Goal: Find specific page/section: Find specific page/section

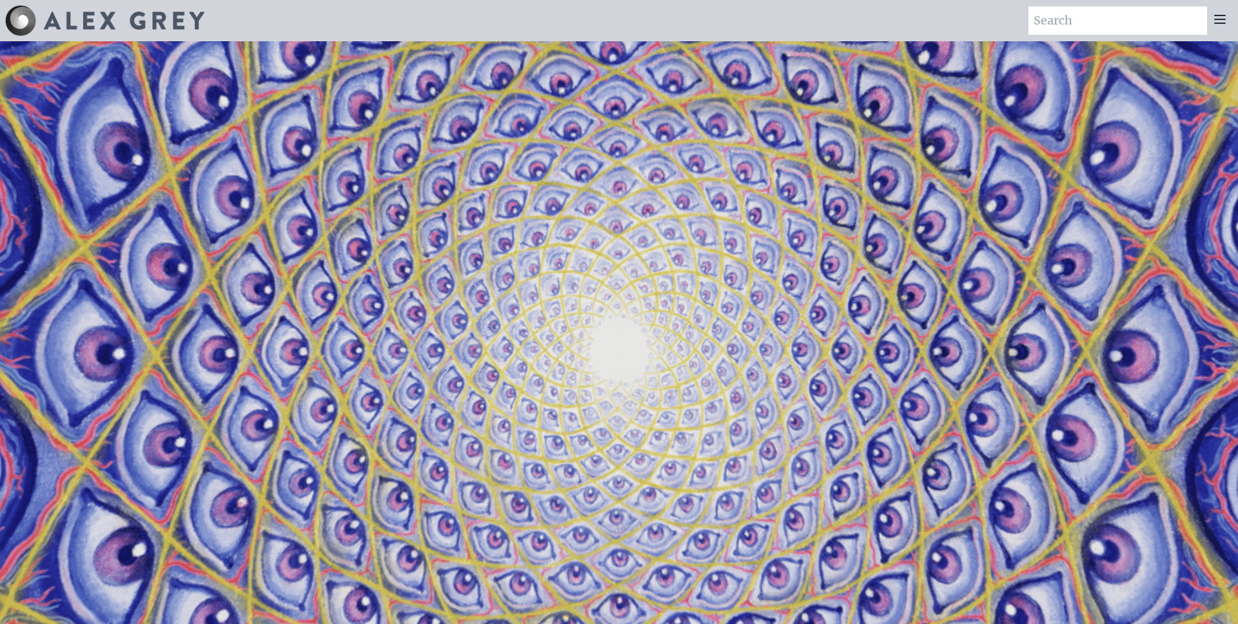
click at [1225, 19] on icon at bounding box center [1219, 19] width 15 height 15
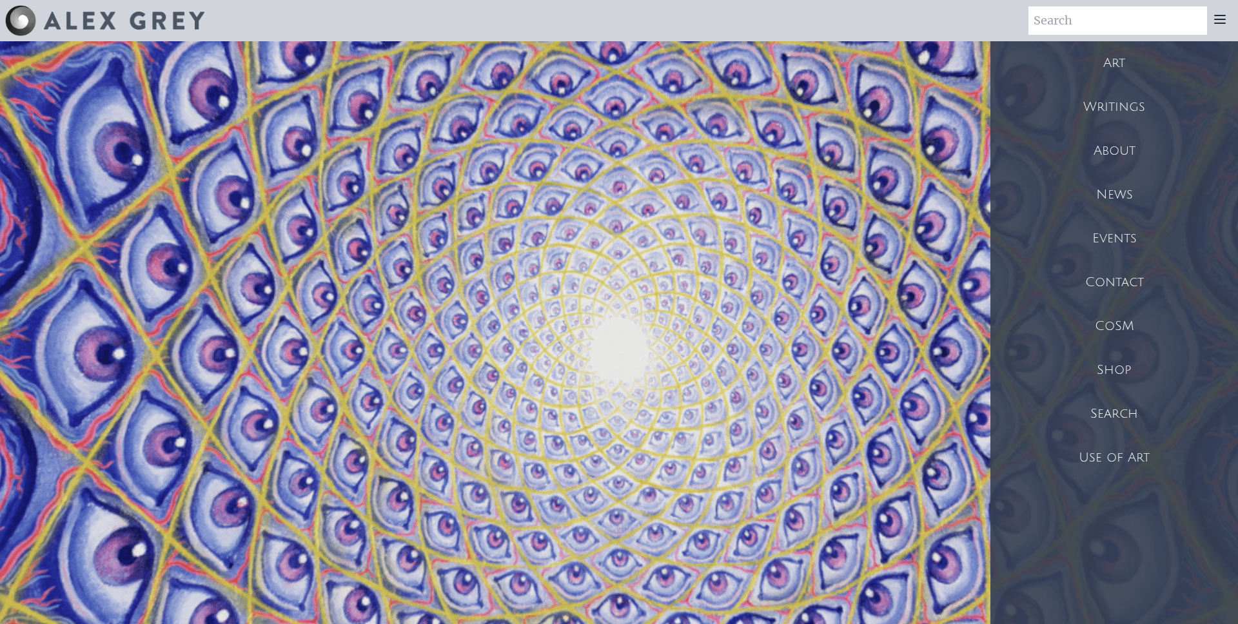
click at [1115, 64] on div "Art" at bounding box center [1114, 63] width 248 height 44
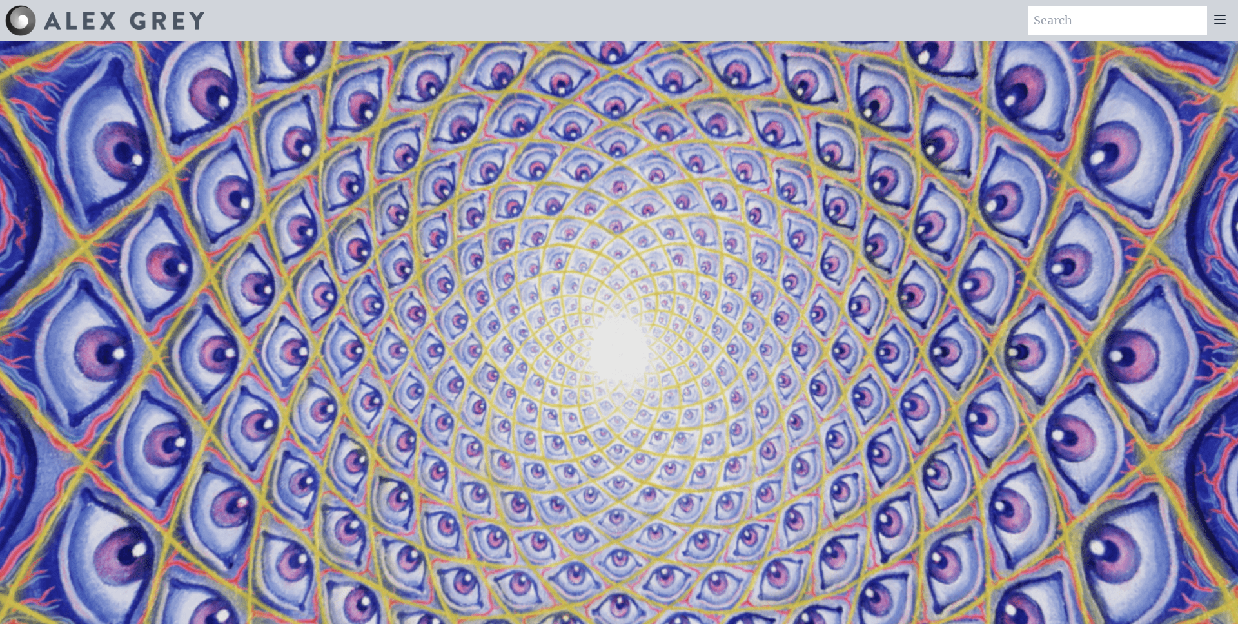
click at [1217, 19] on icon at bounding box center [1220, 19] width 10 height 8
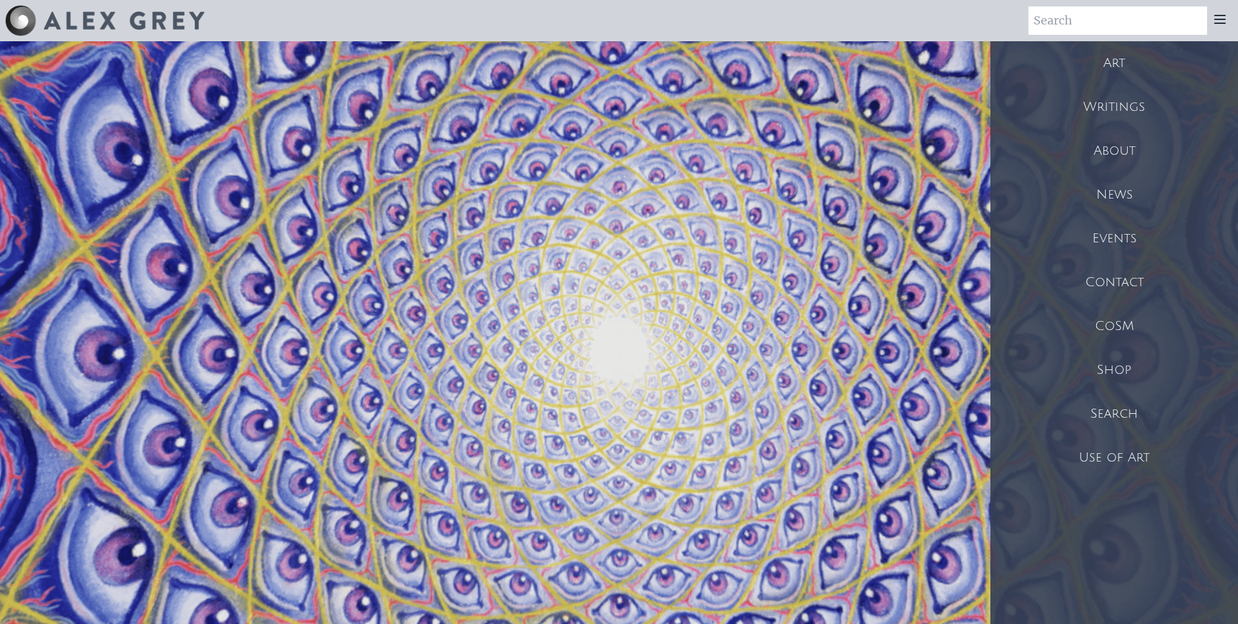
click at [1109, 369] on div "Shop" at bounding box center [1114, 370] width 248 height 44
